Goal: Book appointment/travel/reservation

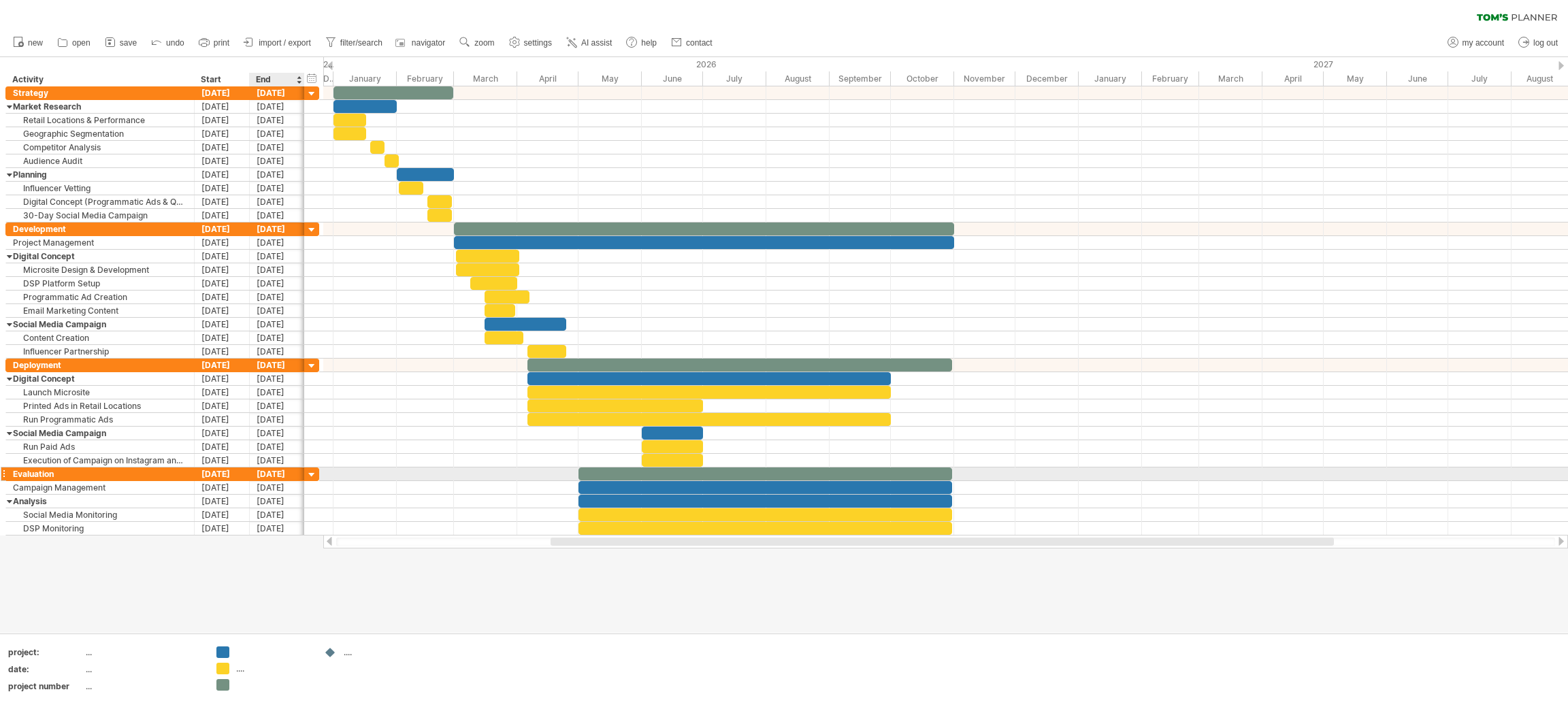
click at [272, 477] on div "[DATE]" at bounding box center [278, 474] width 56 height 13
click at [367, 579] on link "31" at bounding box center [372, 586] width 12 height 13
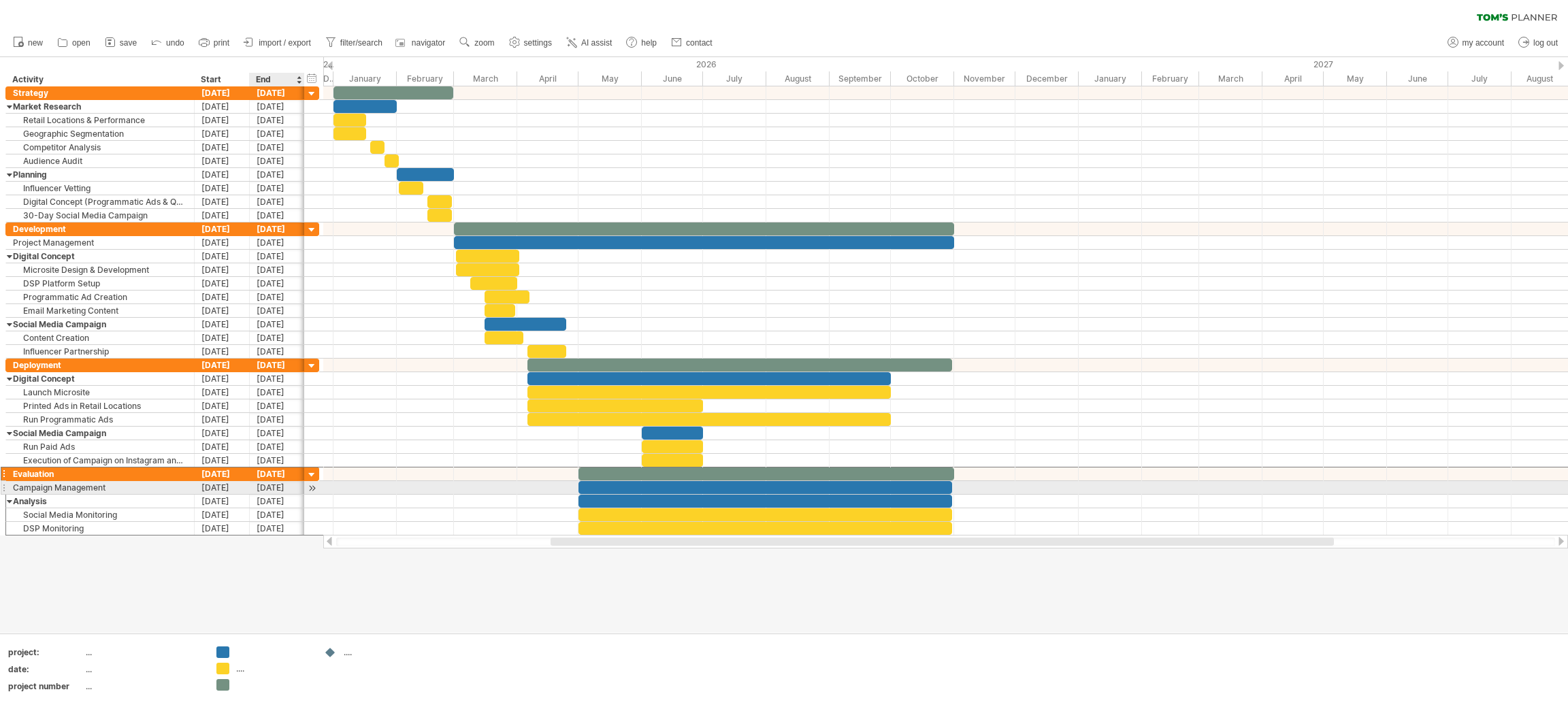
click at [276, 486] on div "[DATE]" at bounding box center [278, 487] width 56 height 13
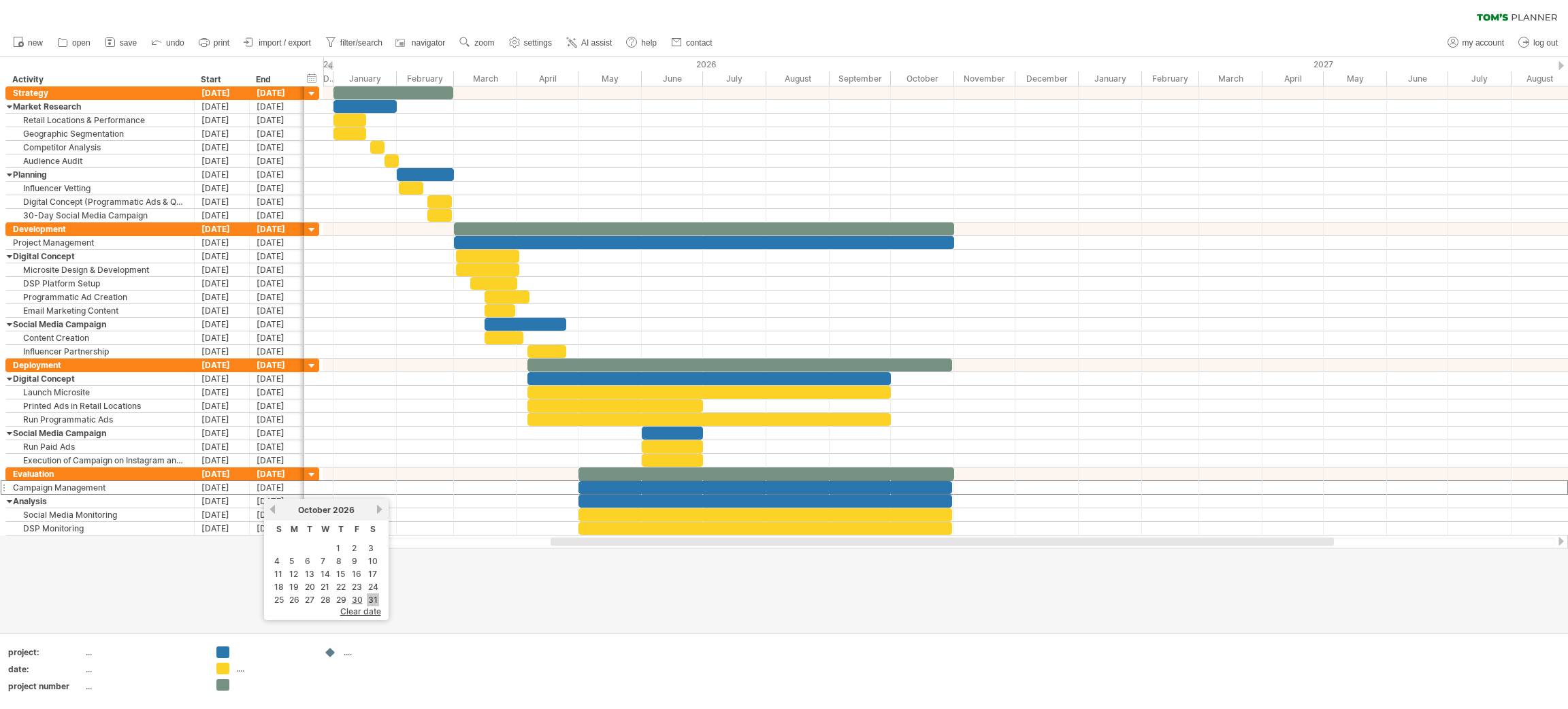
click at [369, 593] on link "31" at bounding box center [372, 600] width 12 height 13
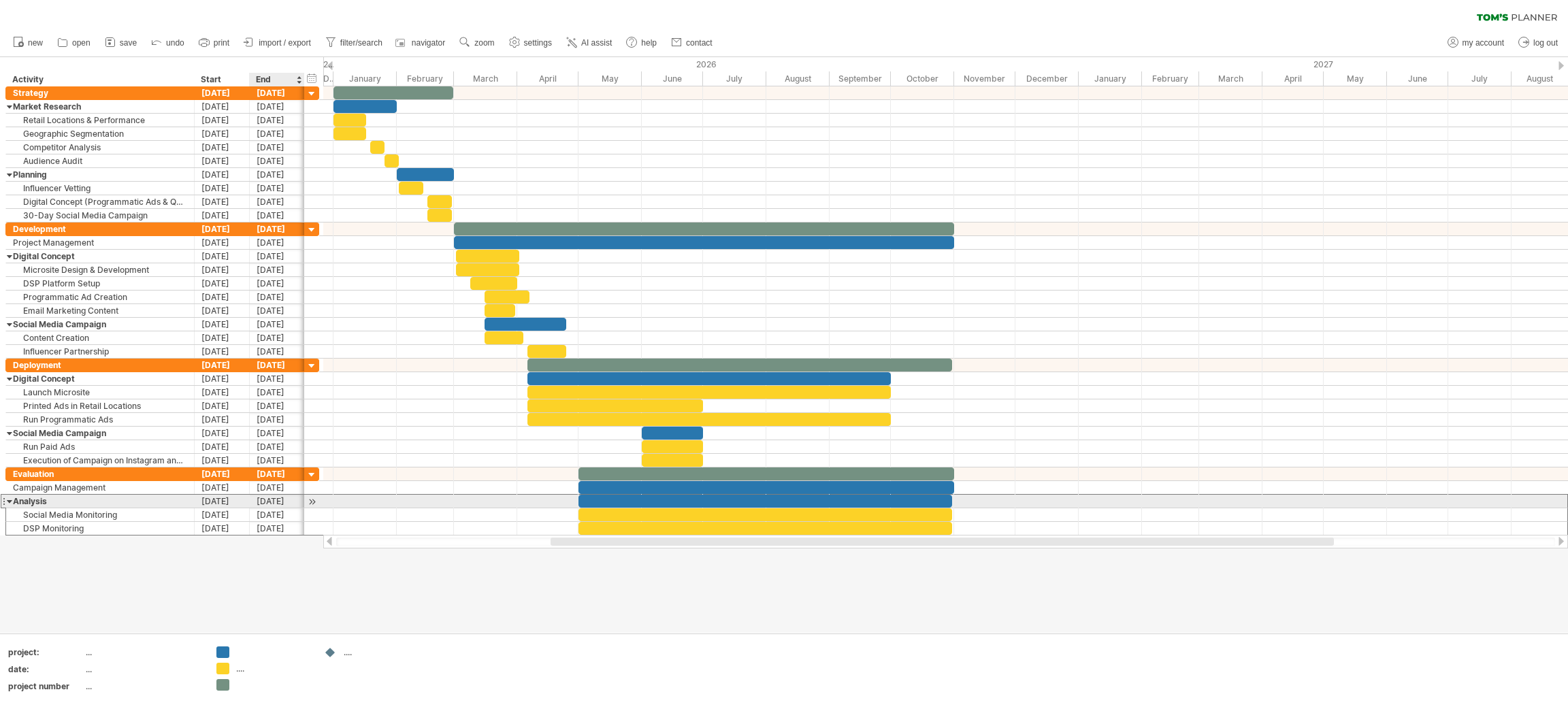
click at [281, 502] on div "[DATE]" at bounding box center [278, 501] width 56 height 13
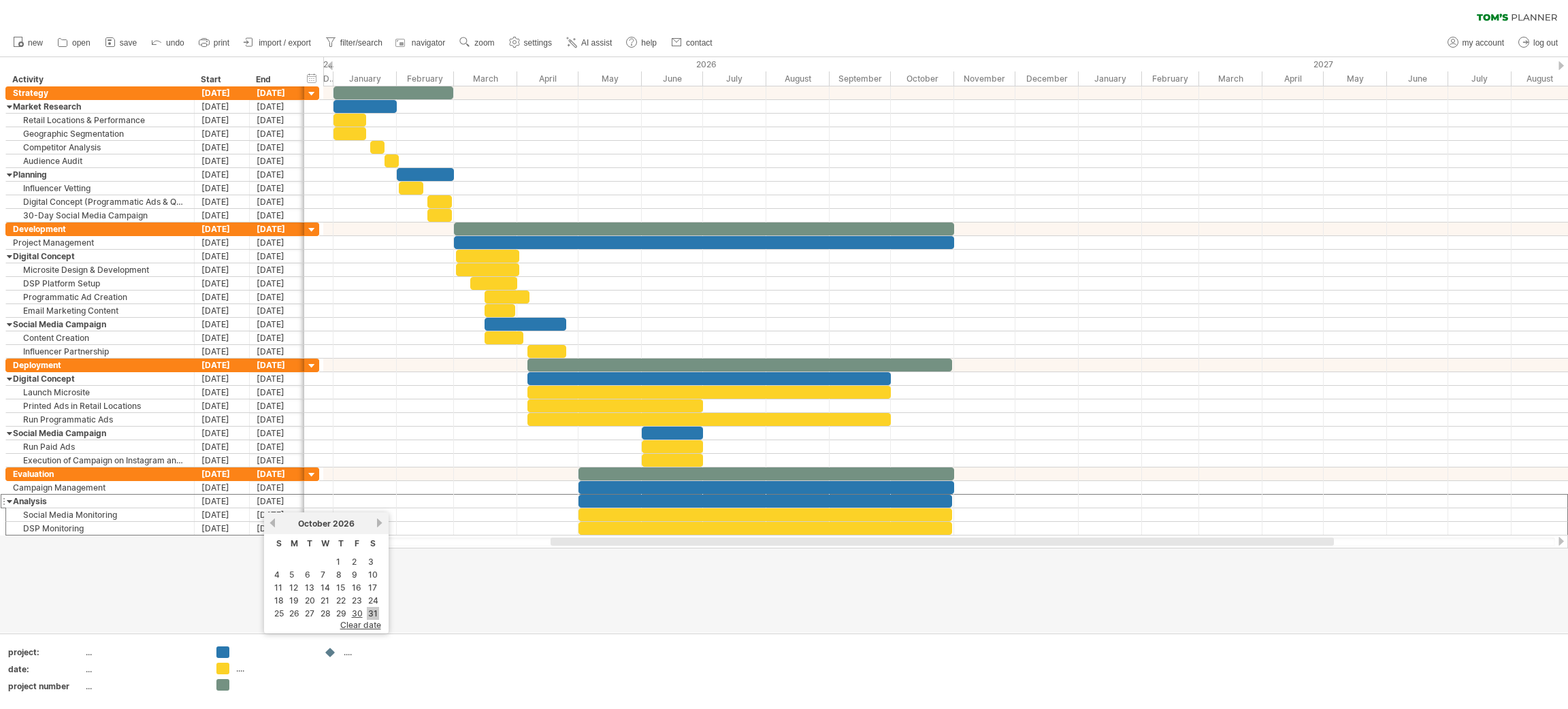
click at [367, 606] on link "31" at bounding box center [372, 613] width 12 height 13
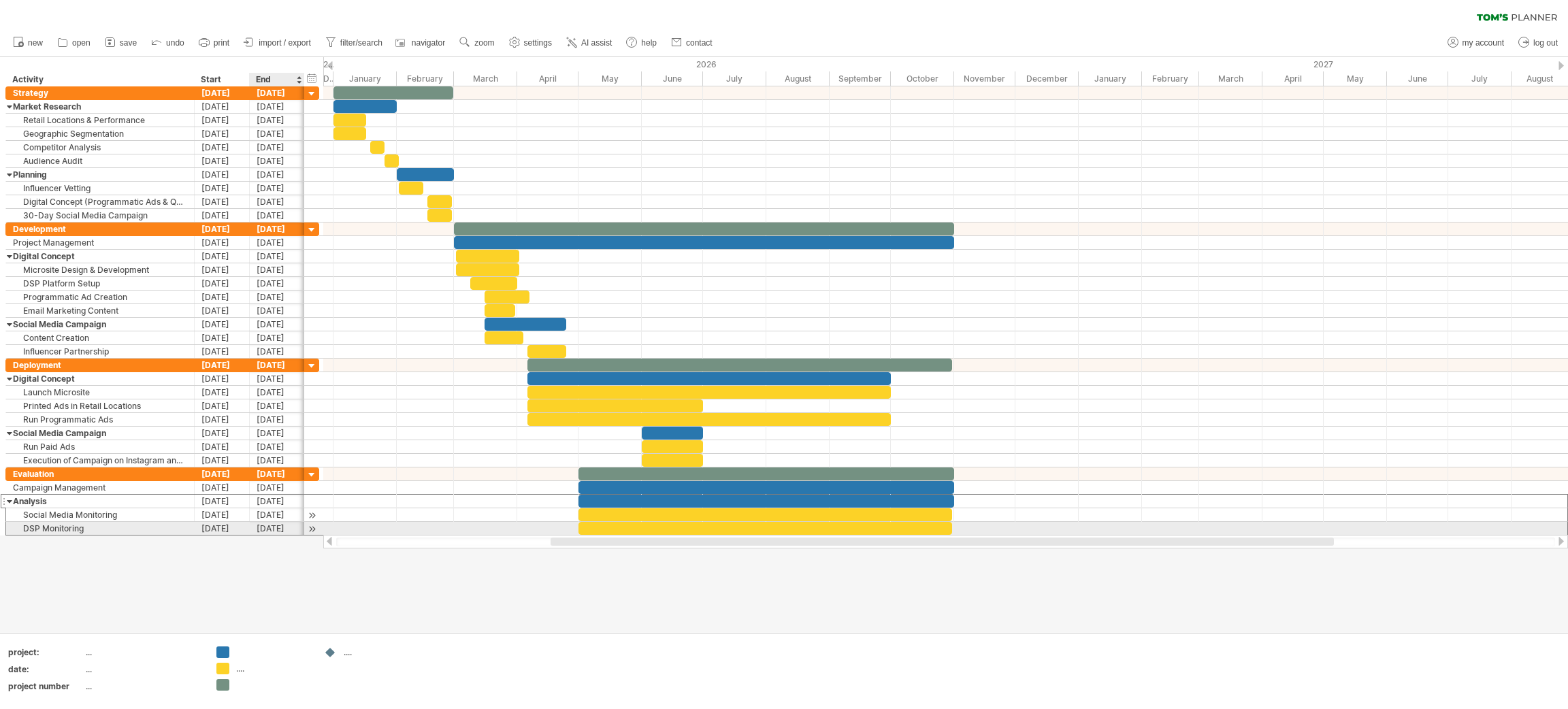
click at [276, 521] on div "[DATE]" at bounding box center [278, 515] width 56 height 13
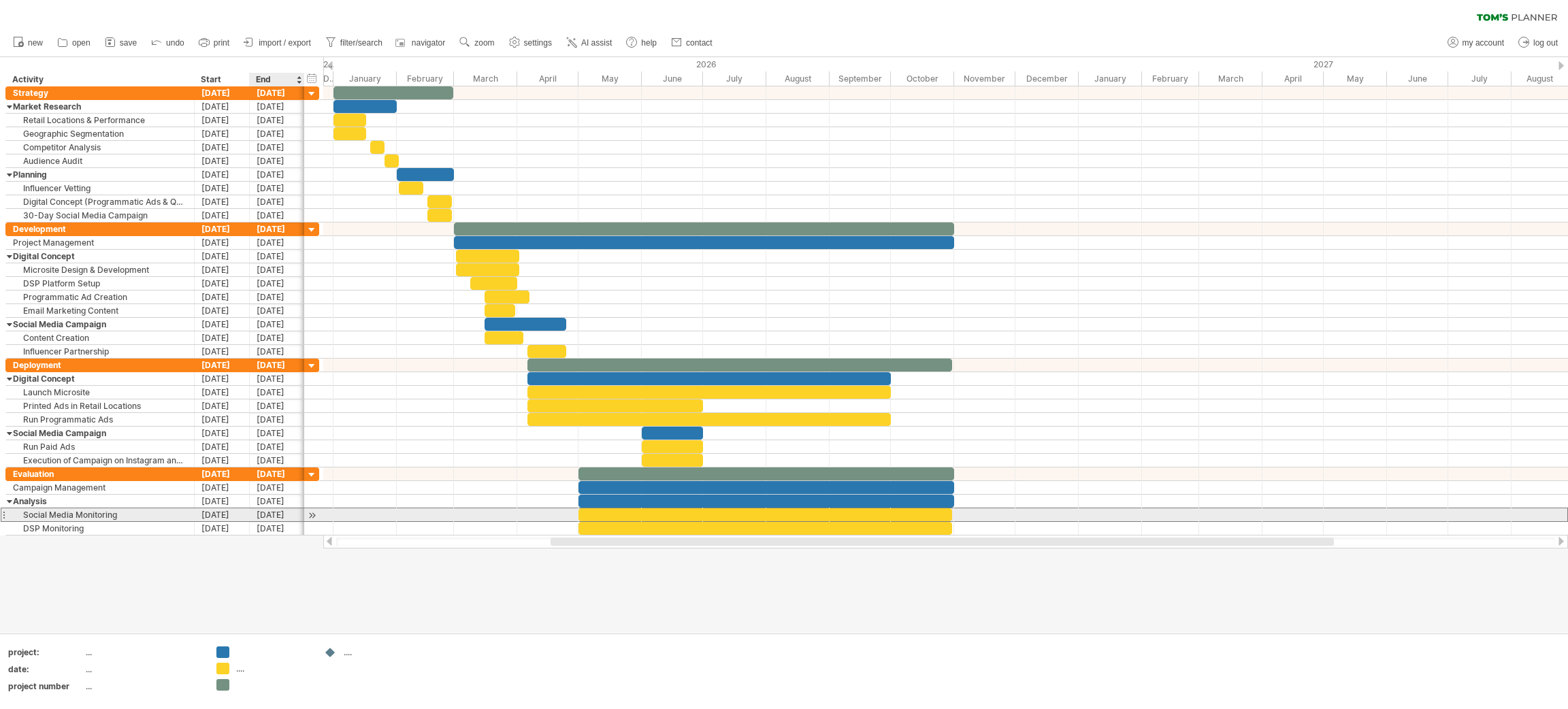
click at [272, 516] on div "[DATE]" at bounding box center [278, 515] width 56 height 13
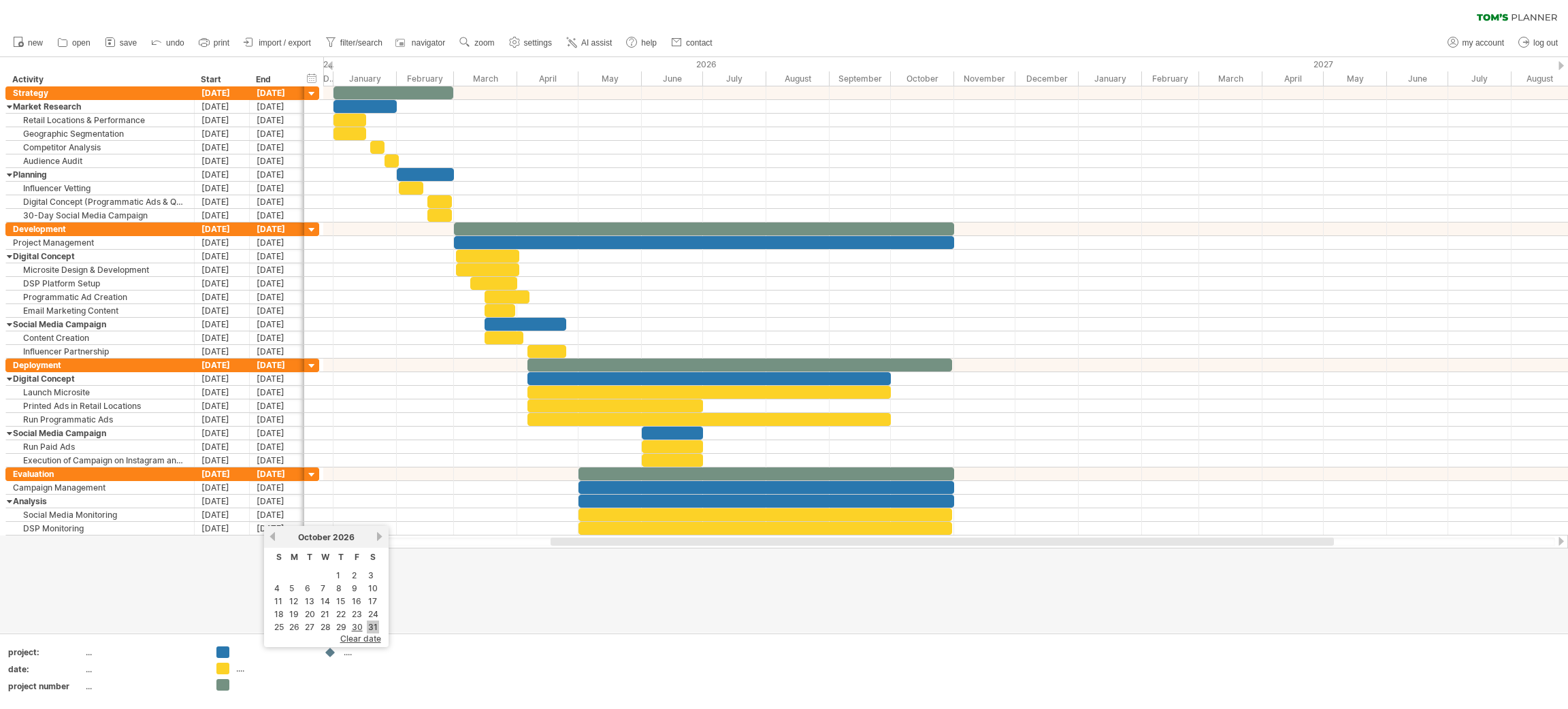
click at [367, 620] on link "31" at bounding box center [372, 627] width 12 height 13
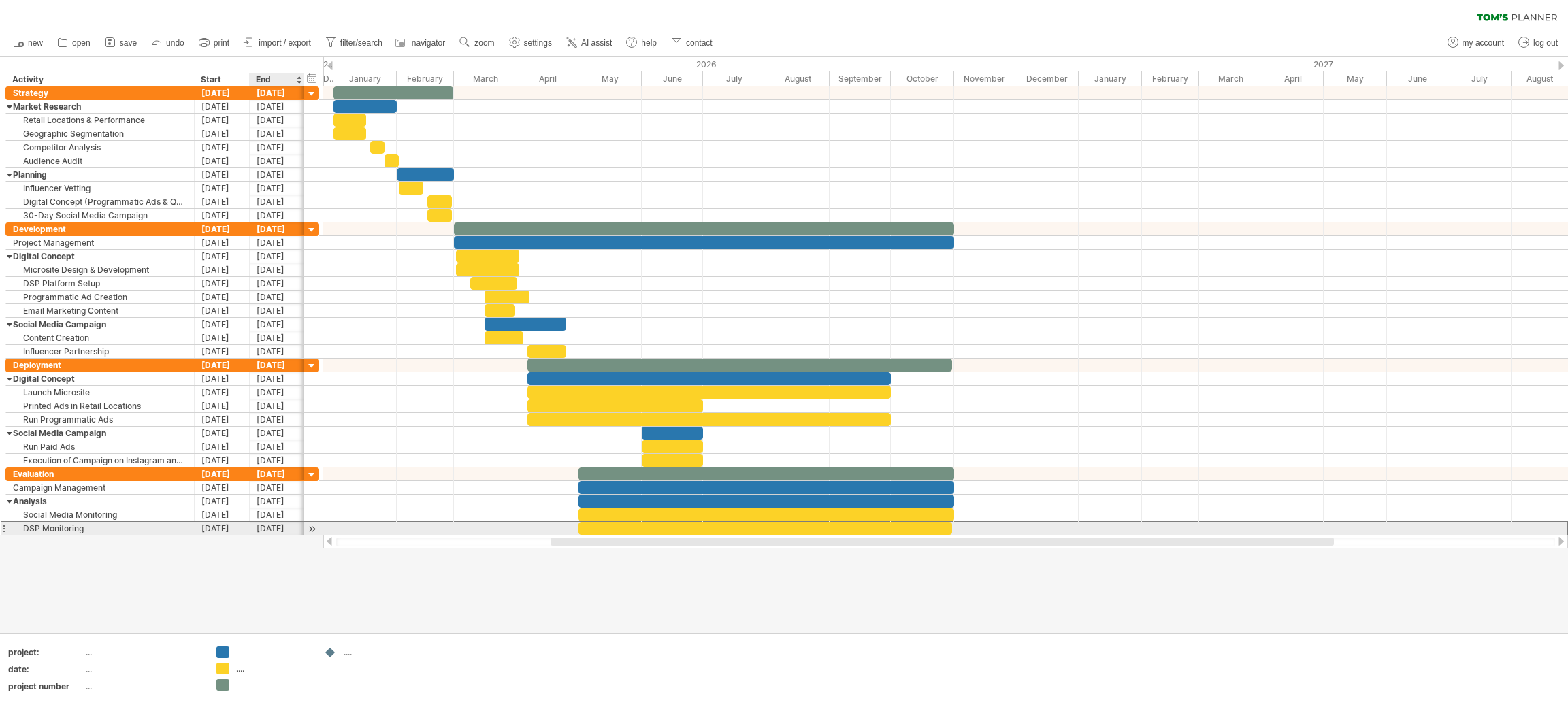
click at [276, 527] on div "[DATE]" at bounding box center [278, 529] width 56 height 13
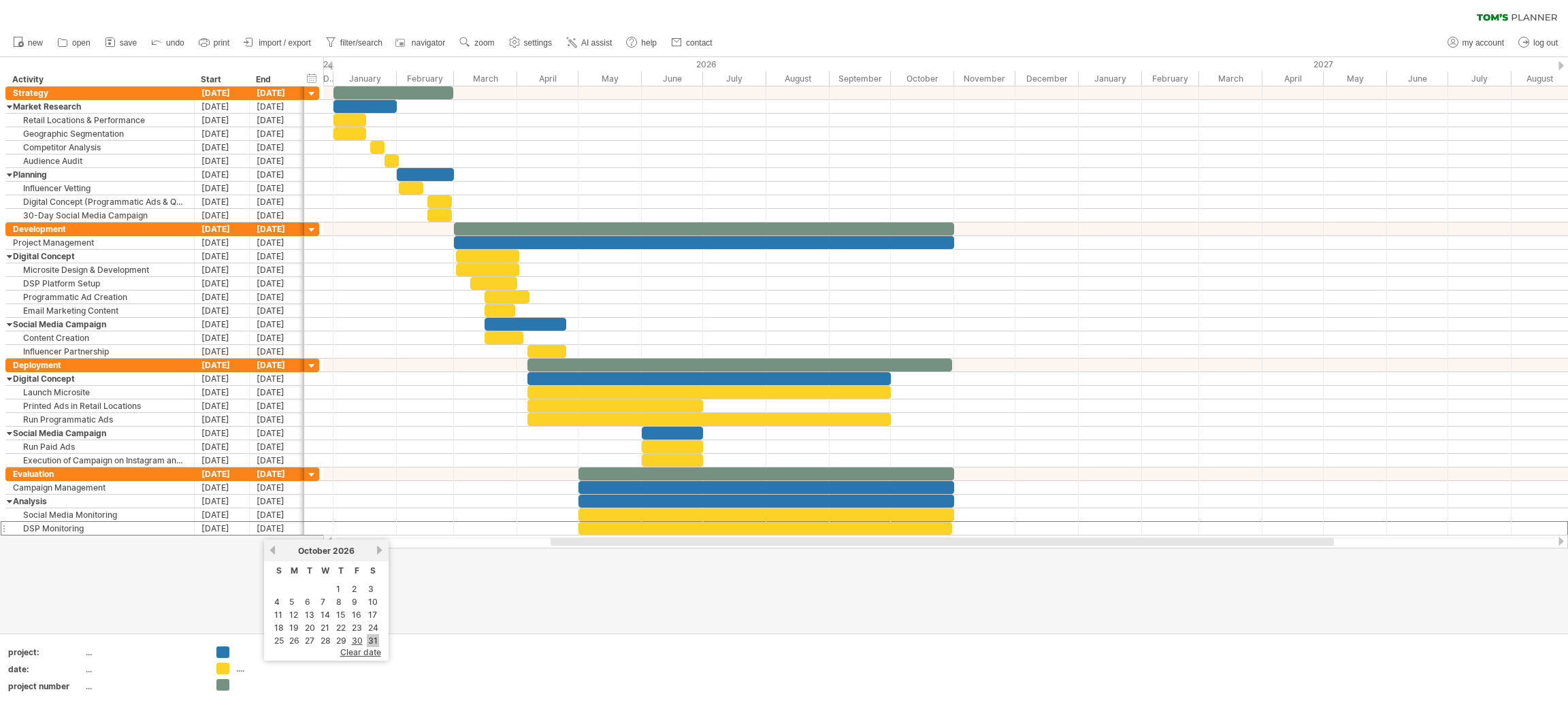
click at [367, 634] on link "31" at bounding box center [372, 641] width 12 height 13
click at [280, 365] on div "[DATE]" at bounding box center [278, 365] width 56 height 13
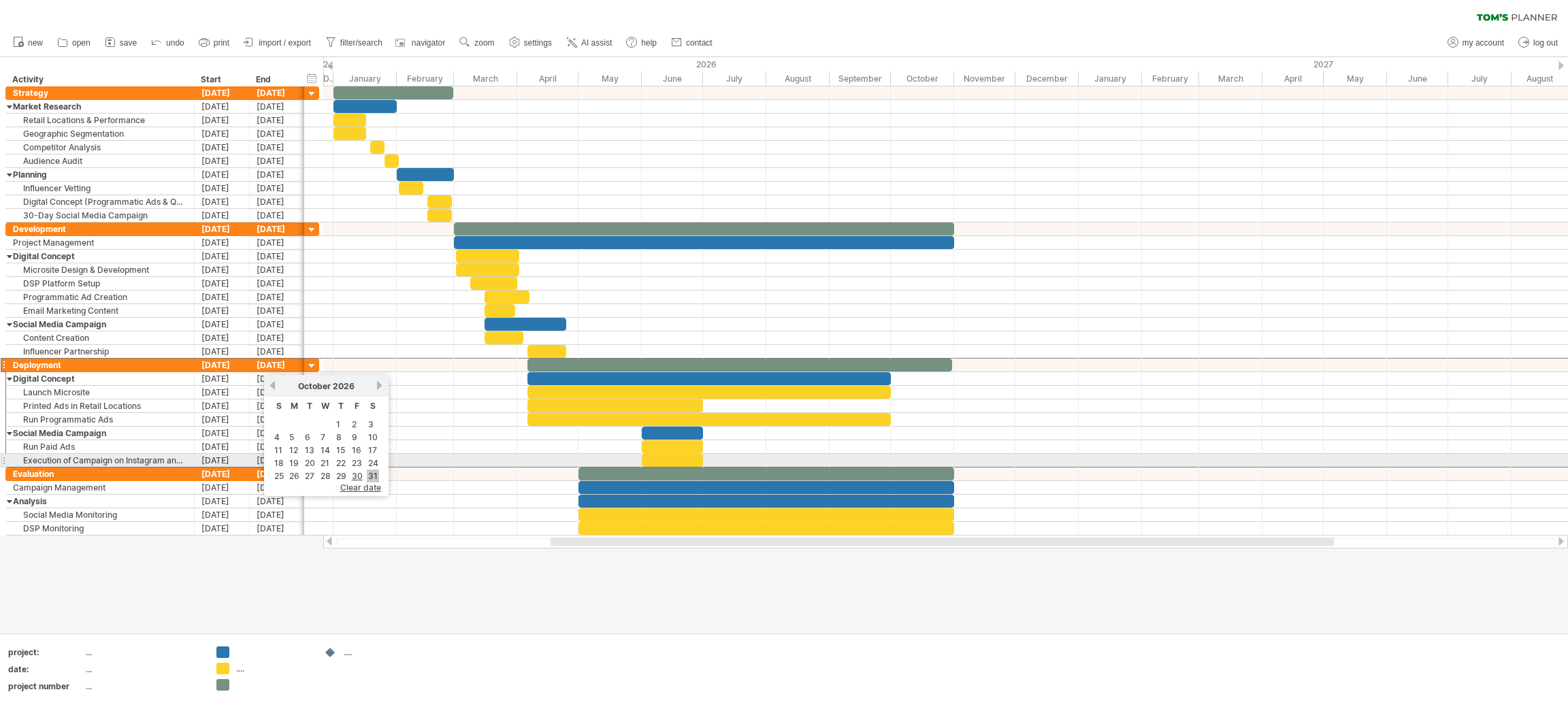
click at [370, 469] on link "31" at bounding box center [372, 476] width 12 height 13
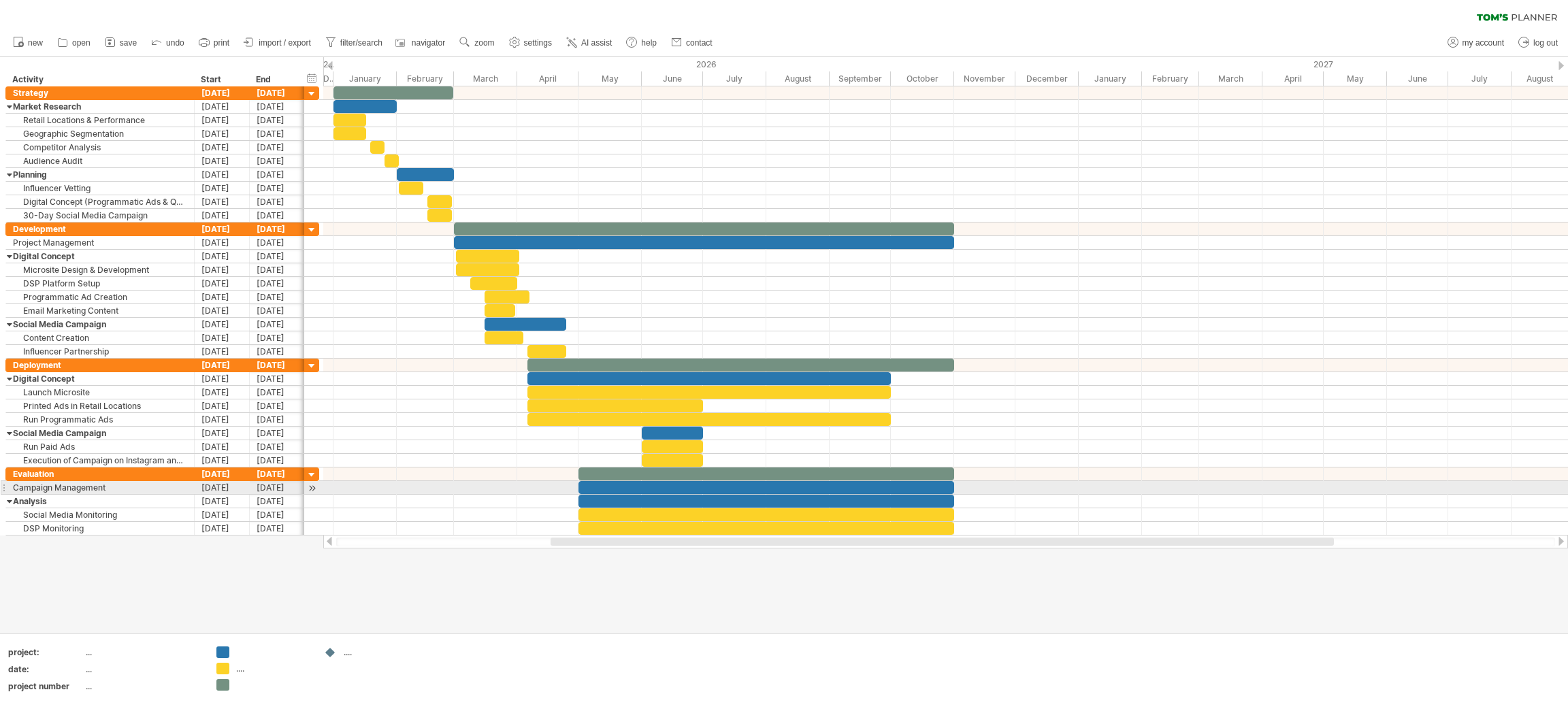
click at [1059, 491] on div at bounding box center [946, 487] width 1245 height 14
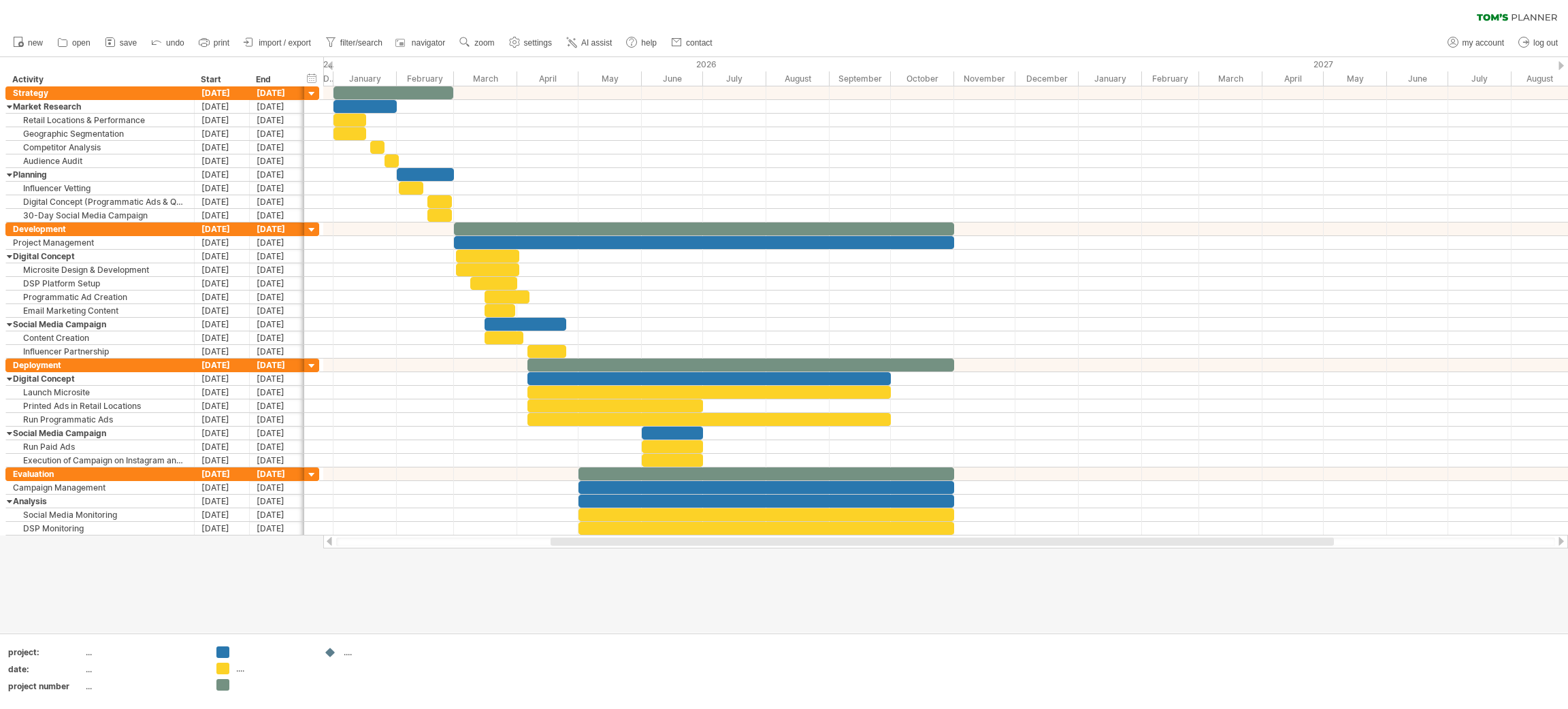
click at [463, 600] on div at bounding box center [784, 345] width 1568 height 576
